Goal: Information Seeking & Learning: Find specific fact

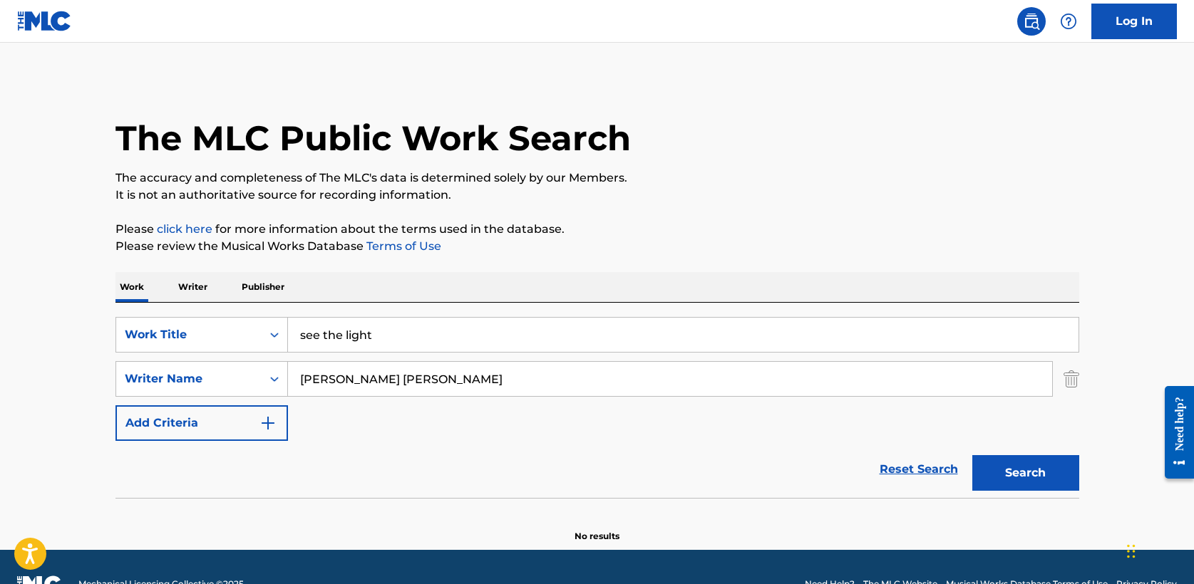
drag, startPoint x: 389, startPoint y: 340, endPoint x: 122, endPoint y: 310, distance: 269.0
click at [122, 310] on div "SearchWithCriteria5a2173f0-7a6b-48a5-aaeb-ae2f49c14e6e Work Title see the light…" at bounding box center [597, 400] width 964 height 195
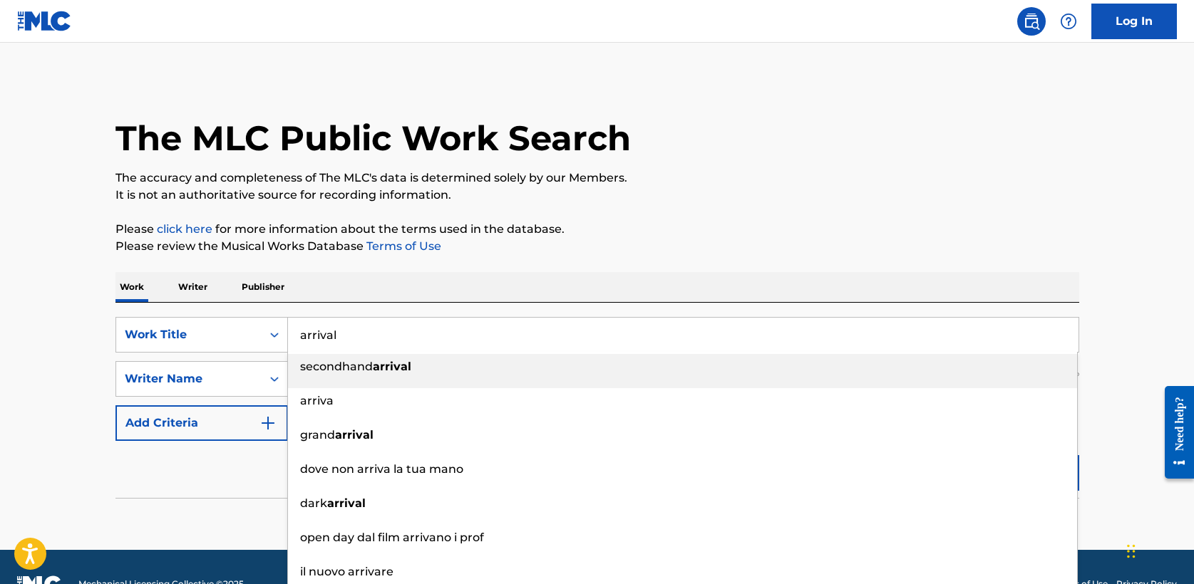
type input "arrival"
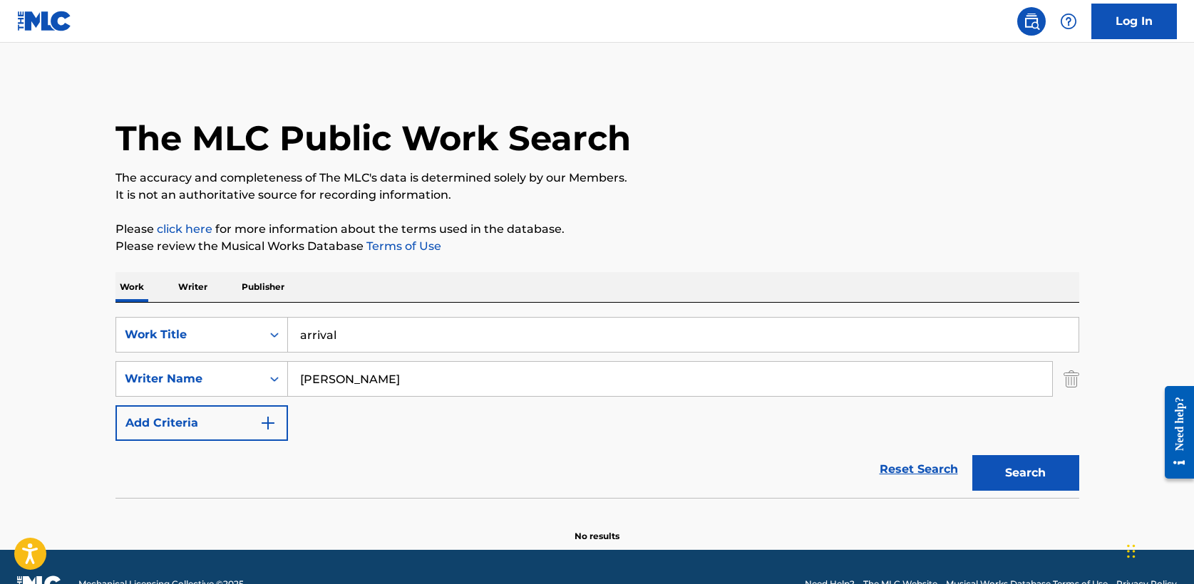
type input "[PERSON_NAME]"
click at [972, 455] on button "Search" at bounding box center [1025, 473] width 107 height 36
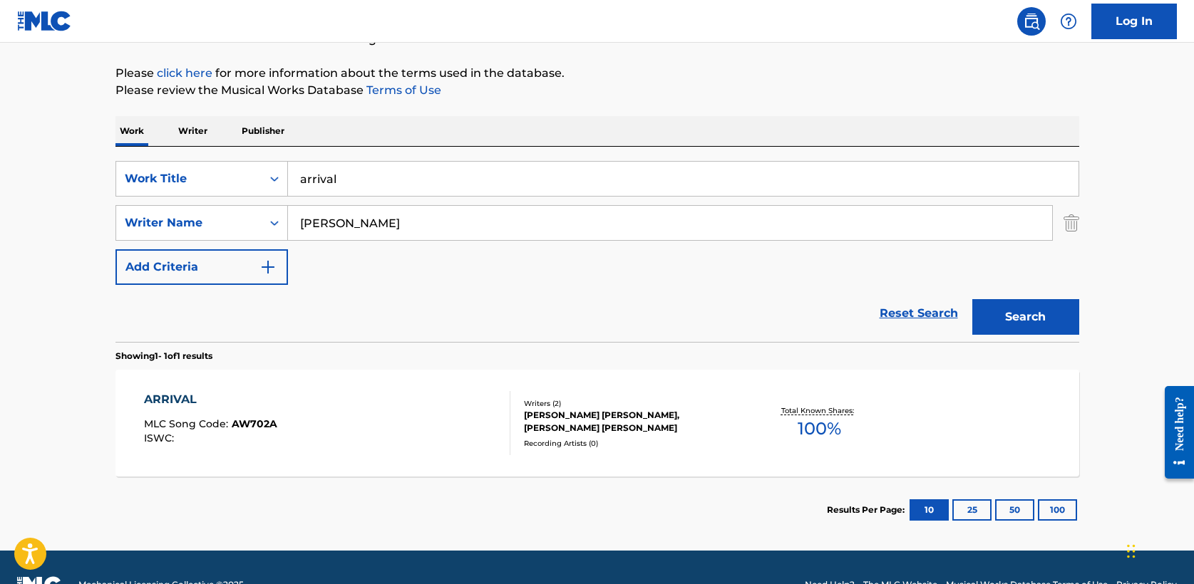
scroll to position [191, 0]
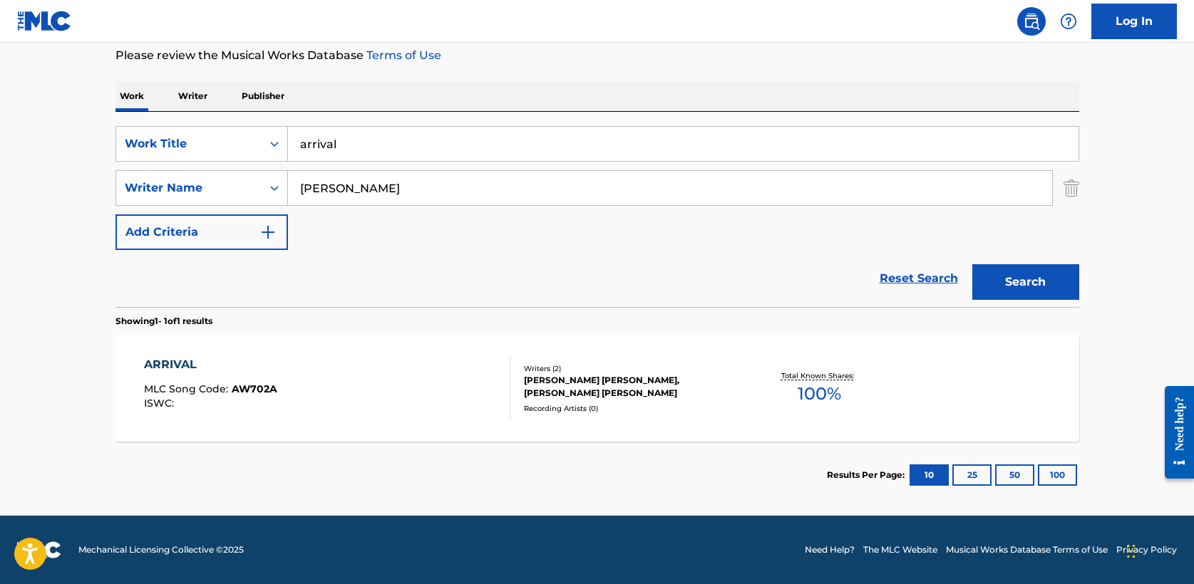
click at [180, 359] on div "ARRIVAL" at bounding box center [210, 364] width 133 height 17
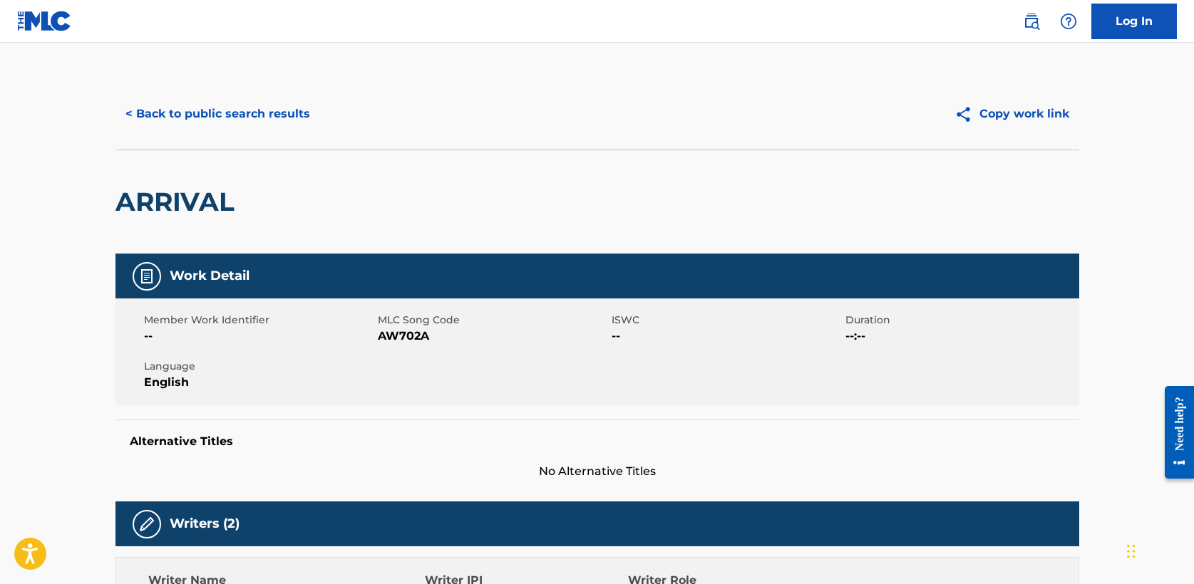
click at [268, 112] on button "< Back to public search results" at bounding box center [217, 114] width 205 height 36
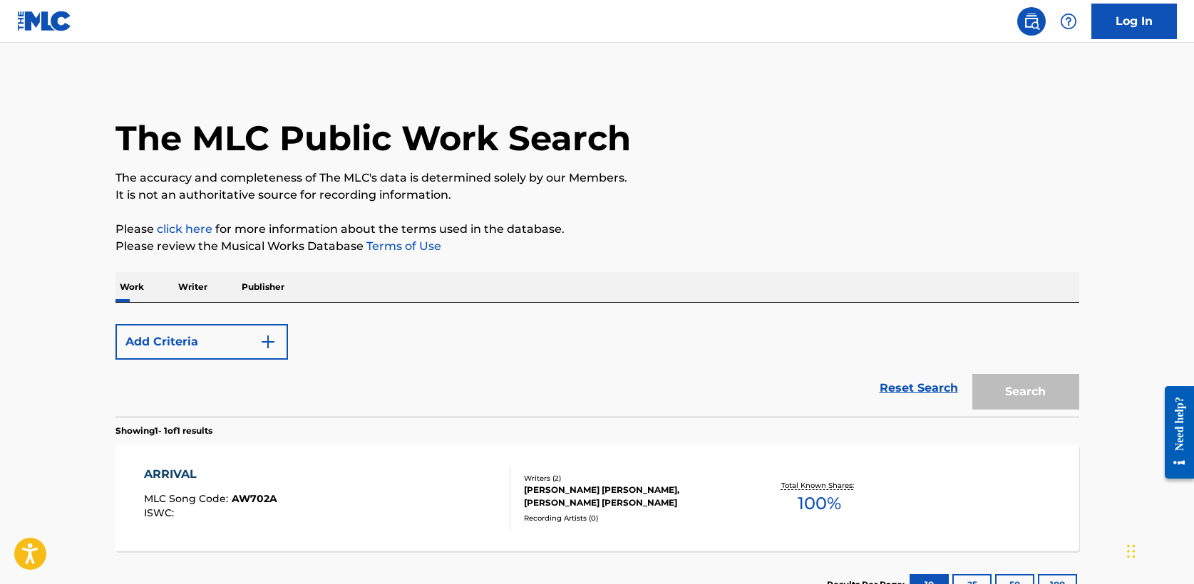
scroll to position [110, 0]
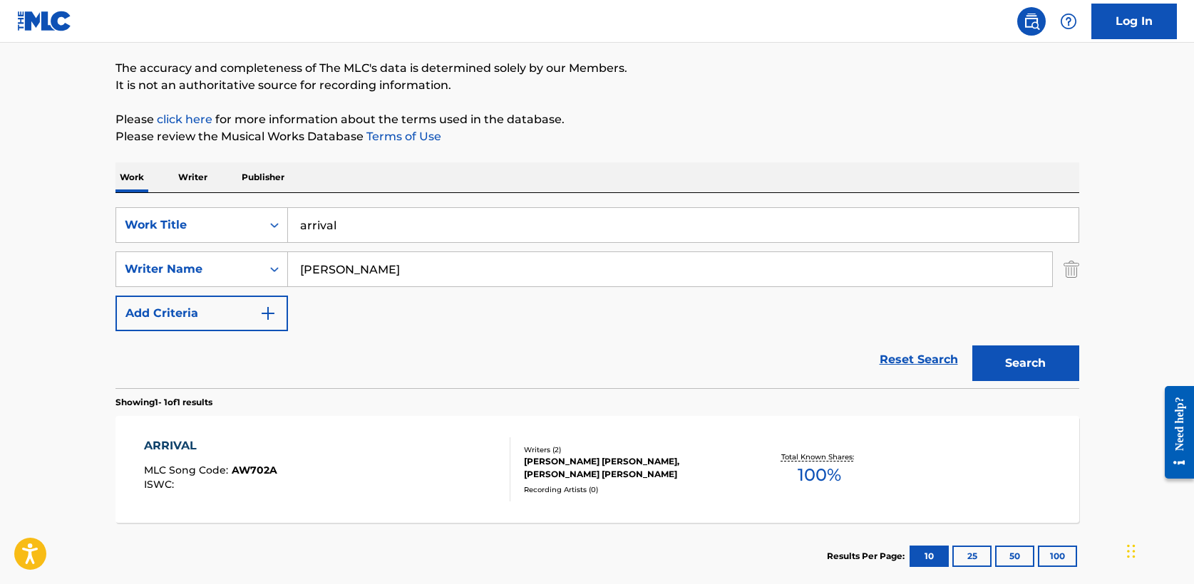
drag, startPoint x: 331, startPoint y: 229, endPoint x: 104, endPoint y: 229, distance: 227.4
click at [104, 229] on div "The MLC Public Work Search The accuracy and completeness of The MLC's data is d…" at bounding box center [597, 280] width 998 height 622
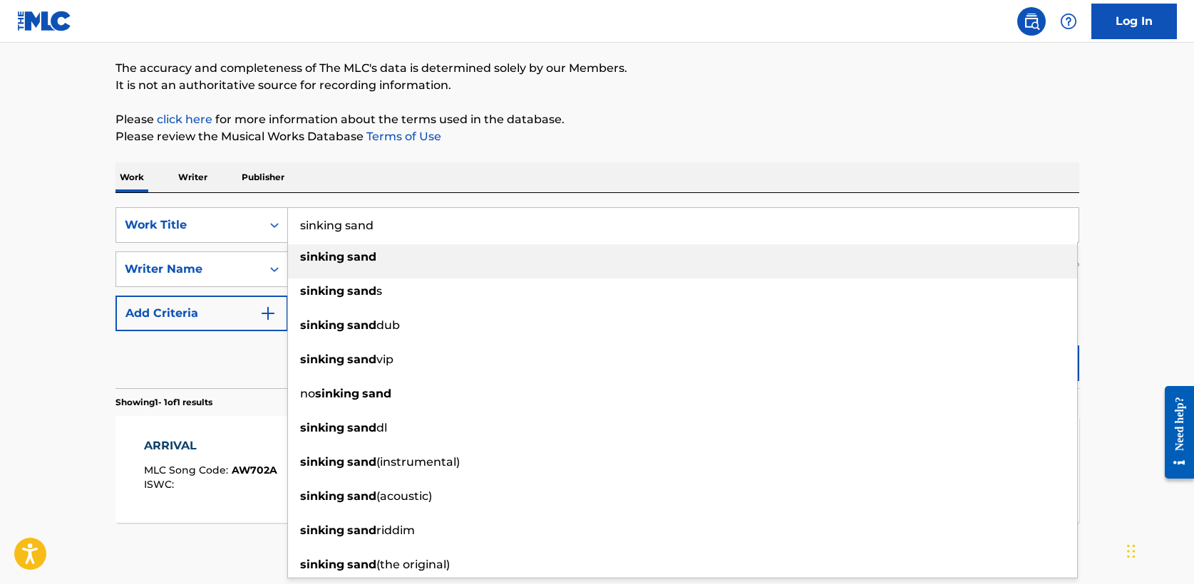
type input "sinking sand"
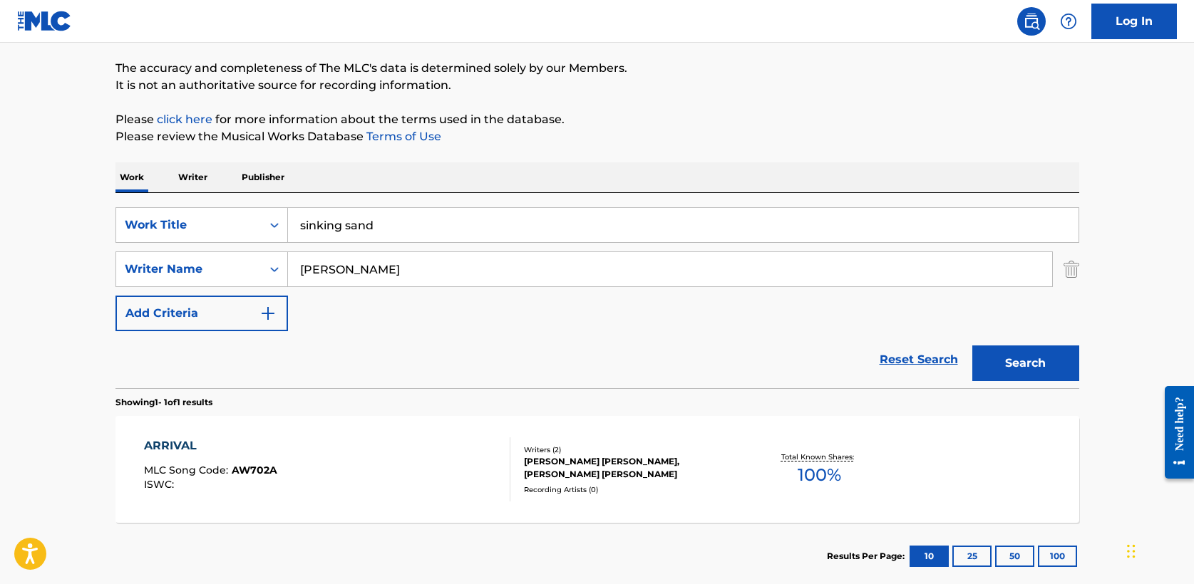
click at [972, 346] on button "Search" at bounding box center [1025, 364] width 107 height 36
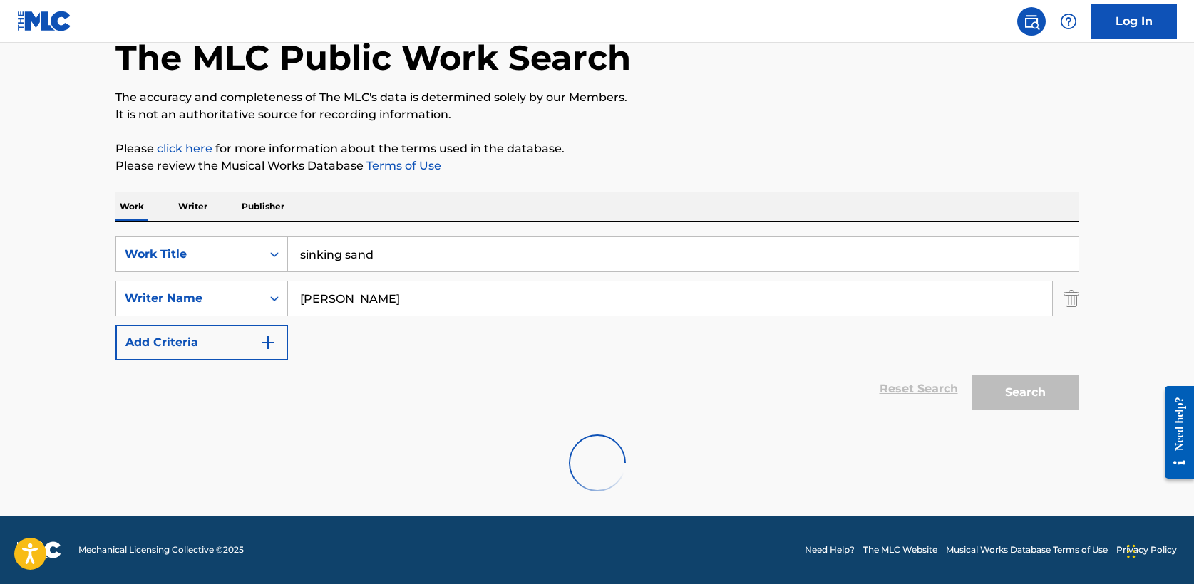
scroll to position [34, 0]
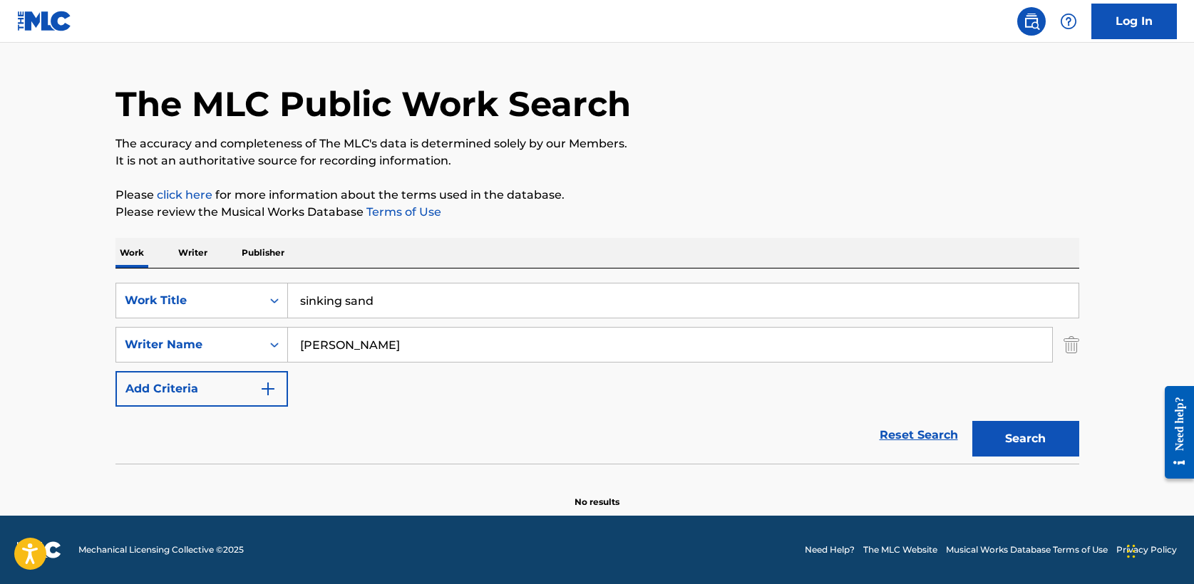
click at [324, 344] on input "[PERSON_NAME]" at bounding box center [670, 345] width 764 height 34
type input "[PERSON_NAME]"
click at [972, 421] on button "Search" at bounding box center [1025, 439] width 107 height 36
drag, startPoint x: 388, startPoint y: 306, endPoint x: 120, endPoint y: 298, distance: 268.1
click at [120, 298] on div "SearchWithCriteria5a2173f0-7a6b-48a5-aaeb-ae2f49c14e6e Work Title sinking sand" at bounding box center [597, 301] width 964 height 36
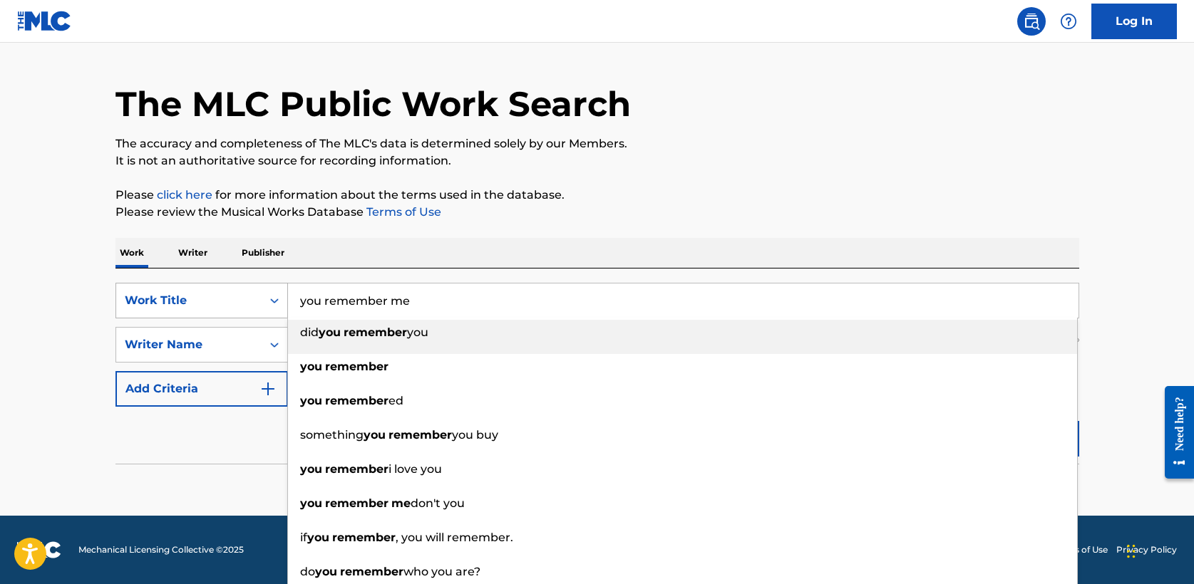
type input "you remember me"
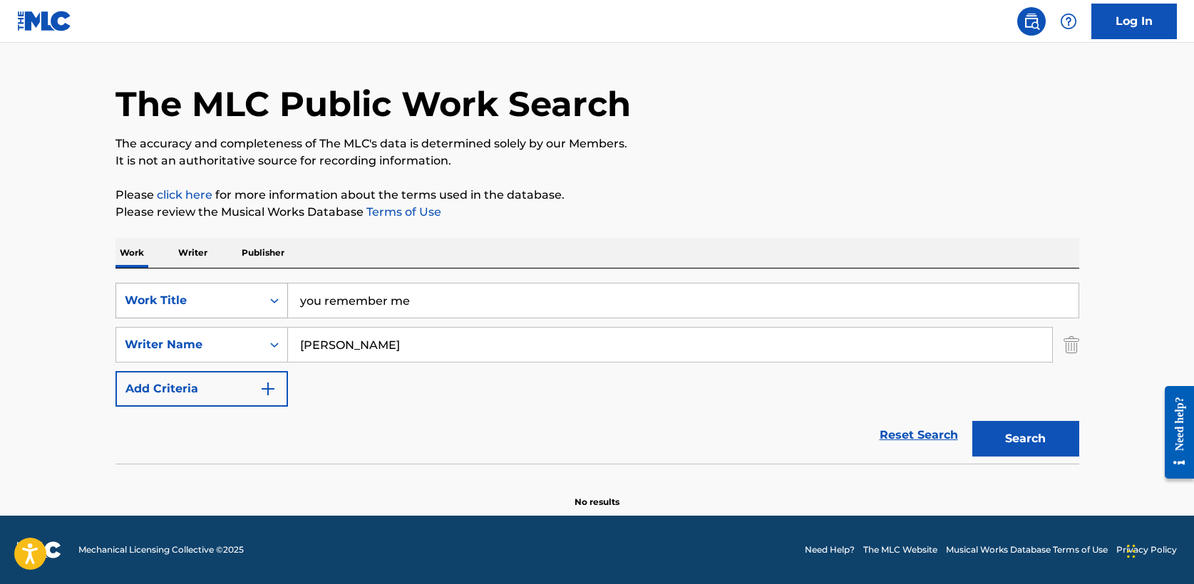
type input "[PERSON_NAME]"
click at [972, 421] on button "Search" at bounding box center [1025, 439] width 107 height 36
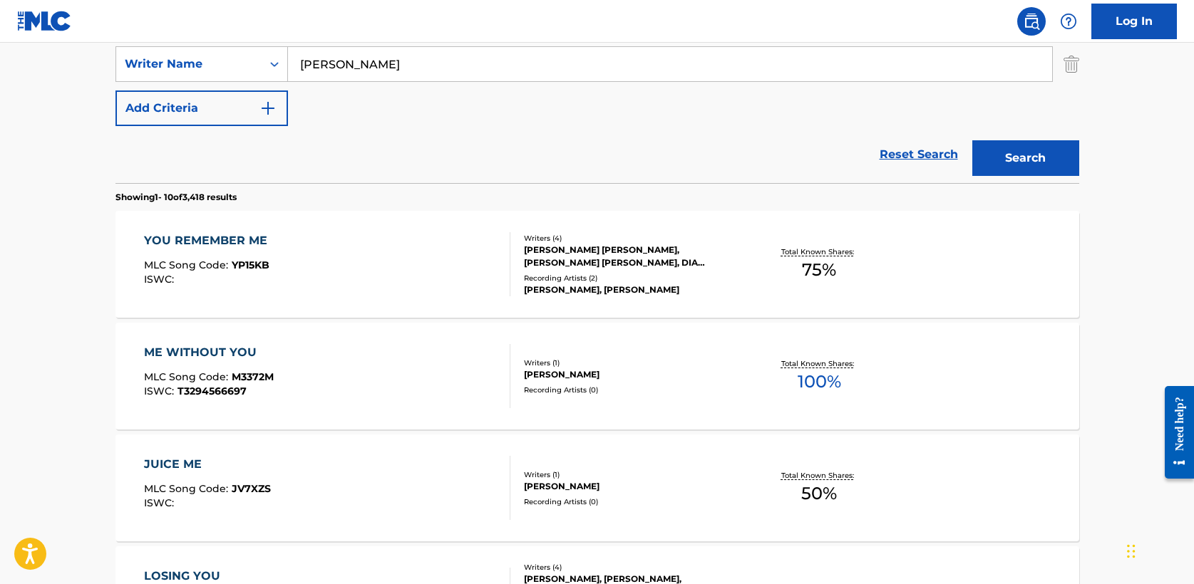
scroll to position [314, 0]
click at [234, 244] on div "YOU REMEMBER ME" at bounding box center [209, 242] width 130 height 17
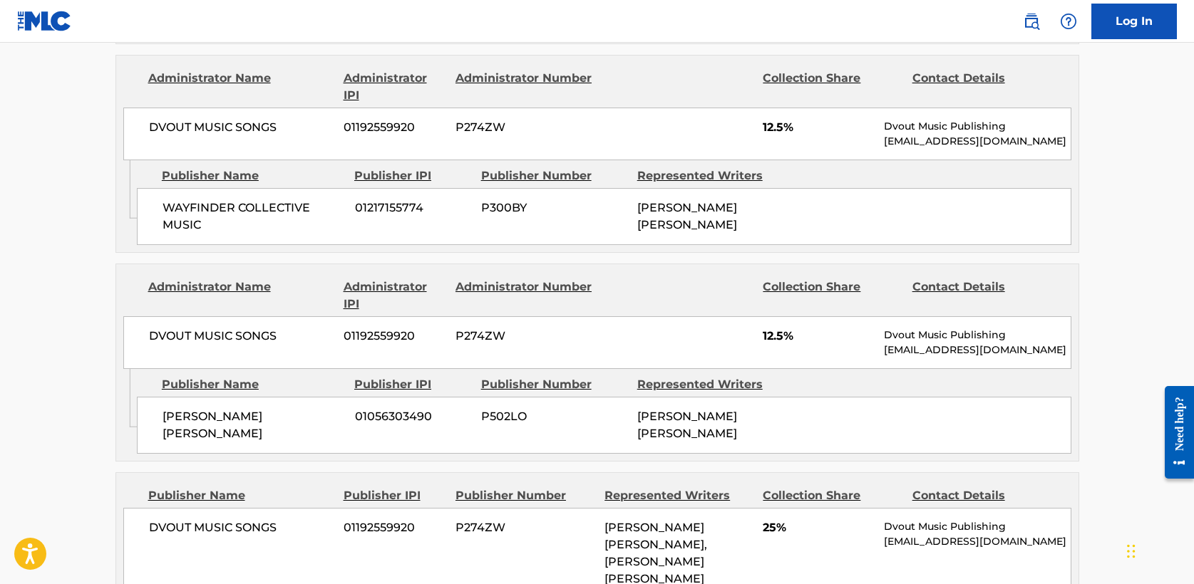
scroll to position [818, 0]
